Goal: Check status: Check status

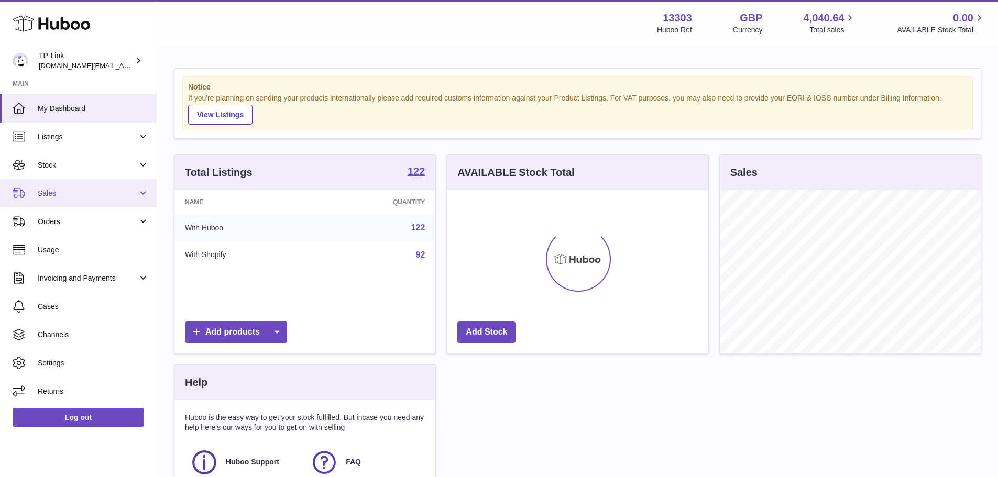
scroll to position [163, 261]
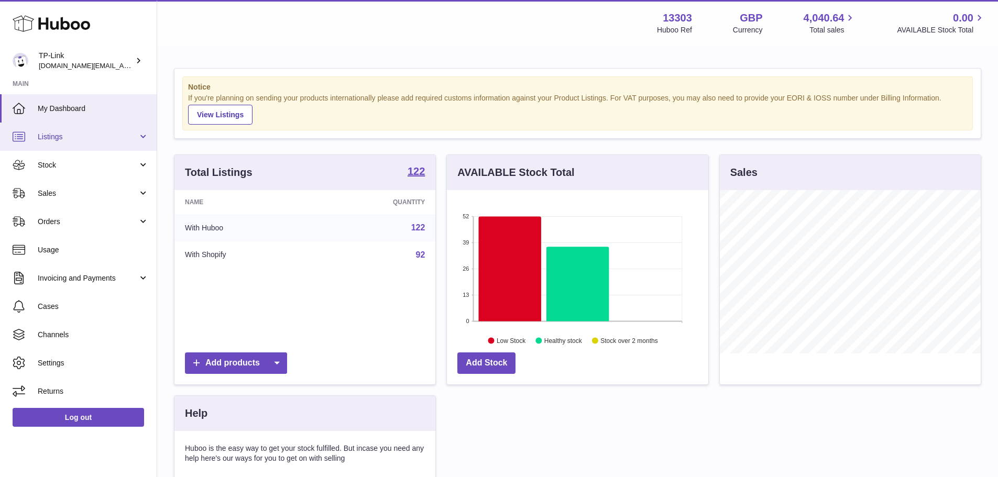
click at [110, 138] on span "Listings" at bounding box center [88, 137] width 100 height 10
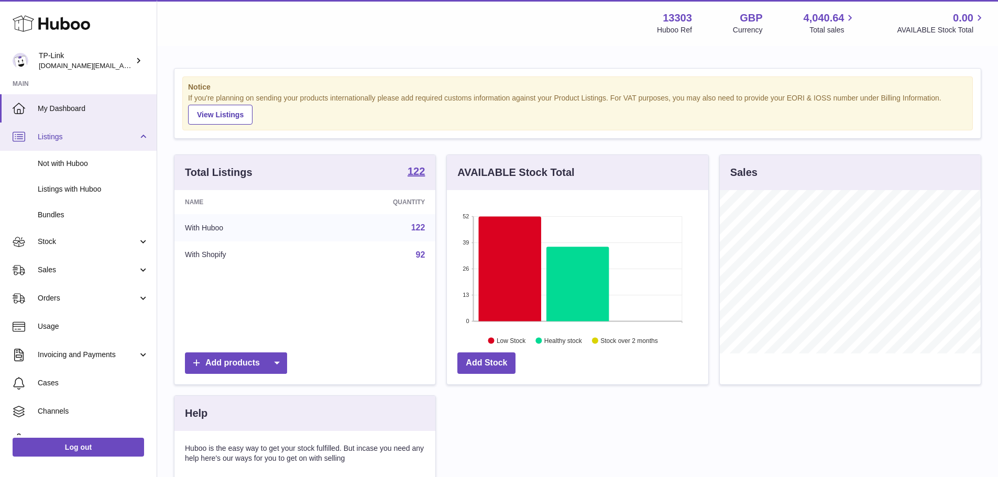
click at [110, 137] on span "Listings" at bounding box center [88, 137] width 100 height 10
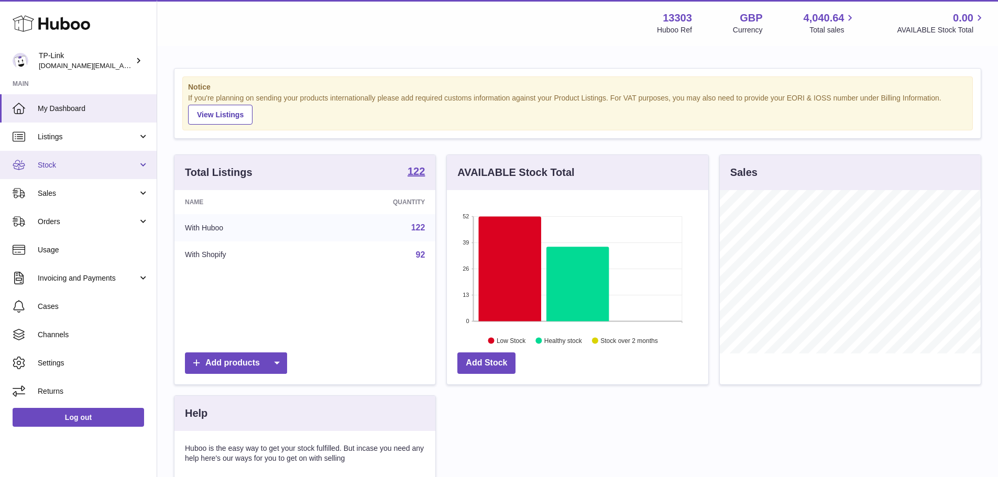
click at [94, 168] on span "Stock" at bounding box center [88, 165] width 100 height 10
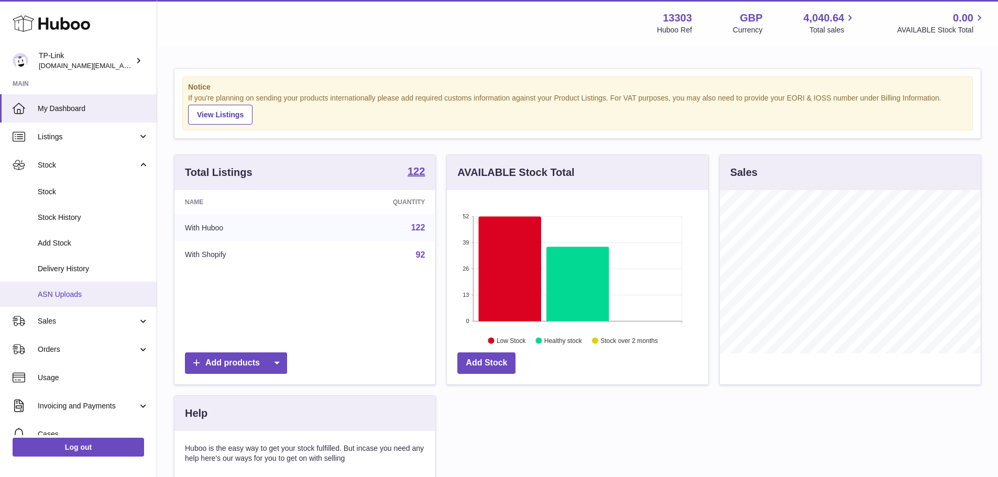
click at [93, 300] on link "ASN Uploads" at bounding box center [78, 295] width 157 height 26
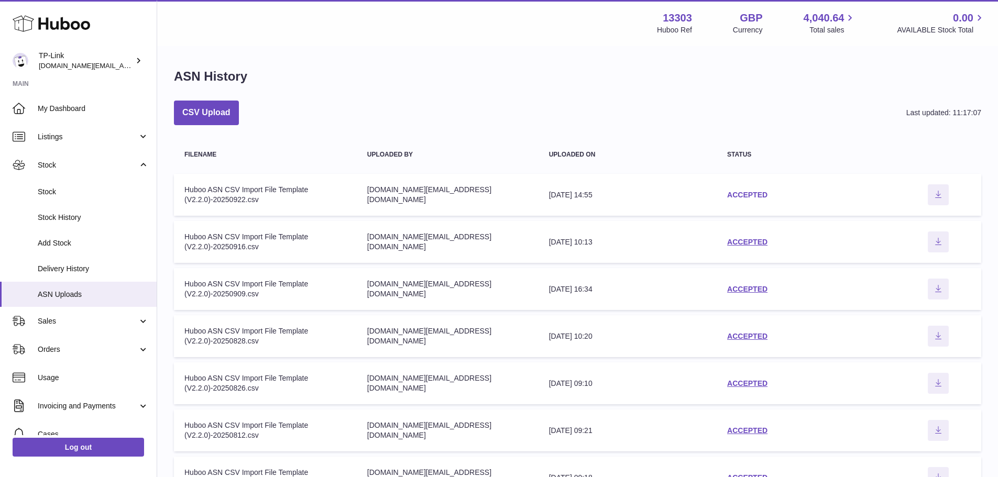
click at [739, 191] on link "ACCEPTED" at bounding box center [747, 195] width 40 height 8
